Goal: Entertainment & Leisure: Browse casually

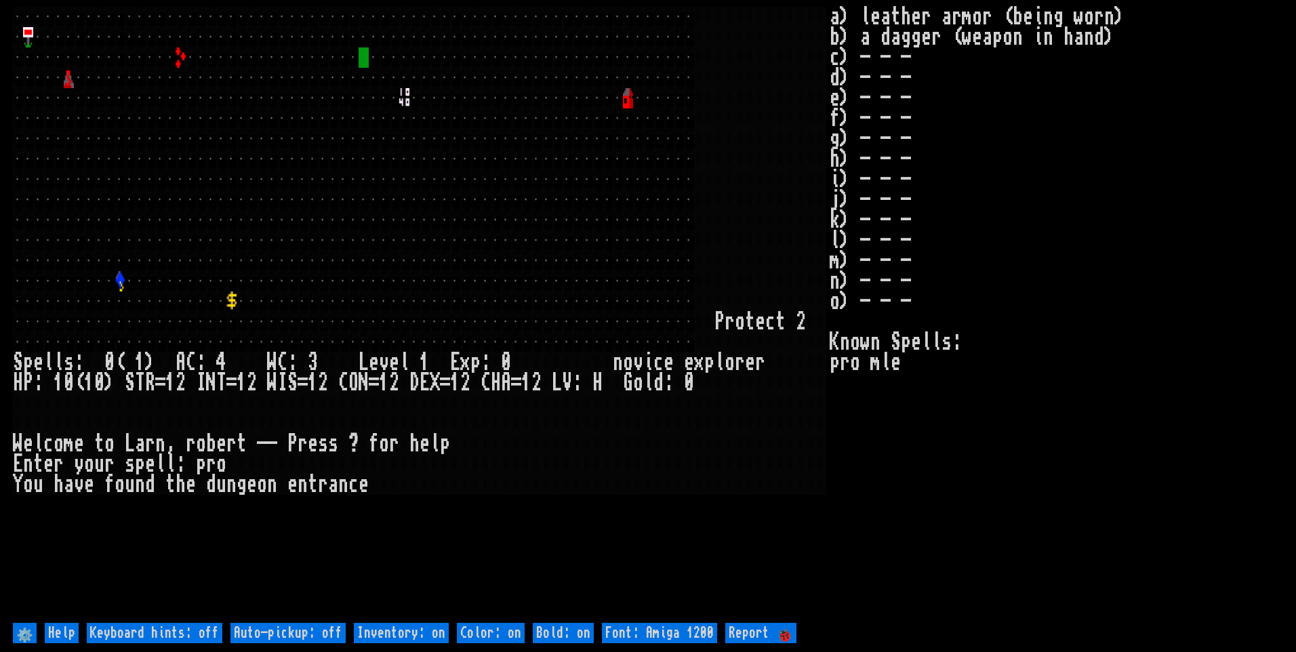
click at [336, 630] on off "Auto-pickup: off" at bounding box center [287, 633] width 115 height 20
type off "Auto-pickup: on"
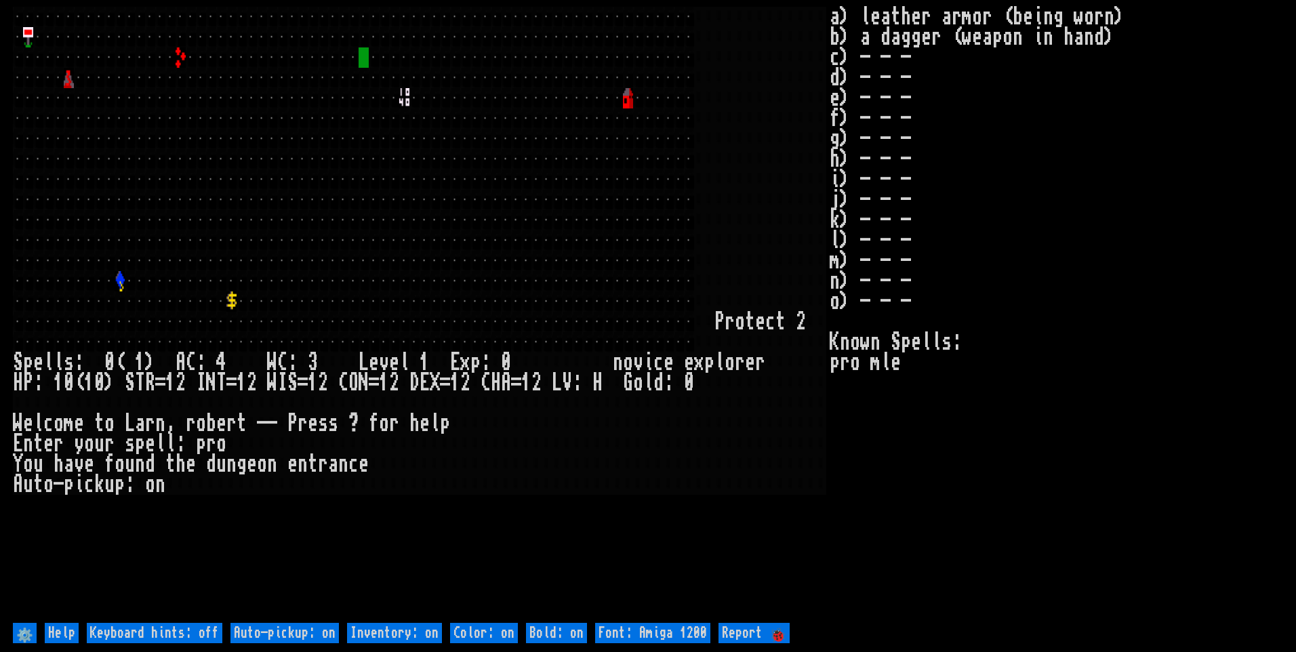
click at [393, 637] on on "Inventory: on" at bounding box center [394, 633] width 95 height 20
type on "Inventory: off"
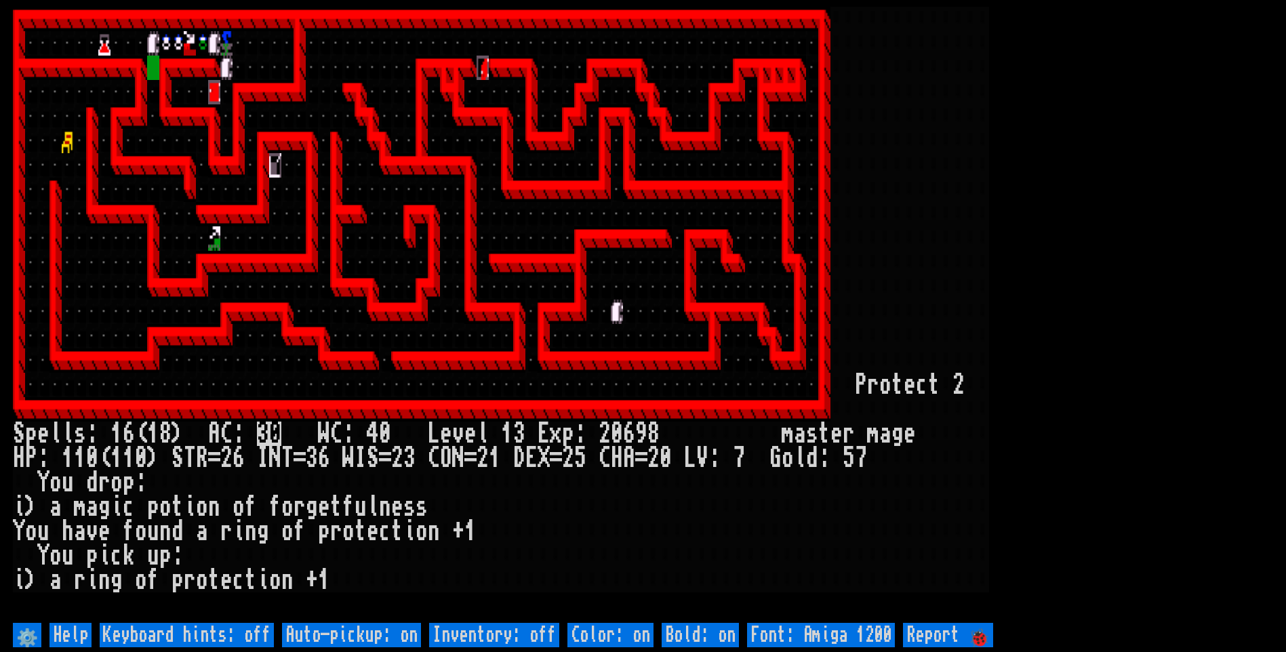
click at [354, 635] on off "Auto-pickup: on" at bounding box center [351, 635] width 139 height 24
type off "Auto-pickup: off"
